Goal: Transaction & Acquisition: Download file/media

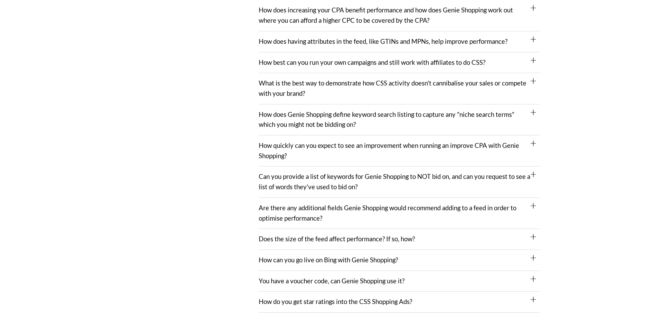
scroll to position [889, 0]
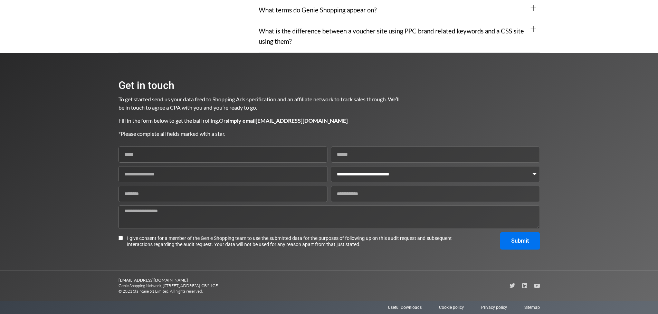
click at [409, 304] on div "Useful Downloads Cookie policy Privacy policy Sitemap" at bounding box center [328, 307] width 421 height 13
click at [410, 305] on span "Useful Downloads" at bounding box center [405, 308] width 34 height 6
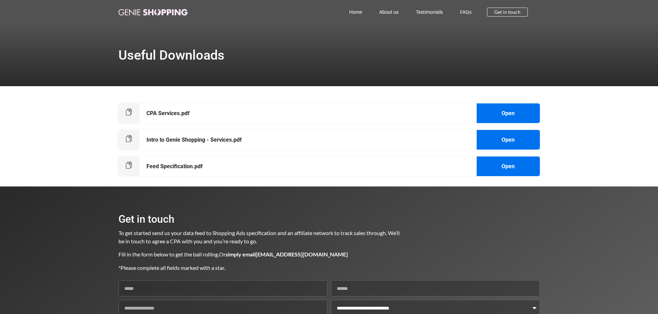
click at [168, 112] on h6 "CPA Services.pdf" at bounding box center [167, 114] width 43 height 6
click at [162, 111] on h6 "CPA Services.pdf" at bounding box center [167, 114] width 43 height 6
click at [196, 130] on div "Intro to Genie Shopping - Services.pdf" at bounding box center [234, 140] width 190 height 20
click at [187, 165] on h6 "Feed Specification.pdf" at bounding box center [174, 167] width 56 height 6
